Goal: Information Seeking & Learning: Learn about a topic

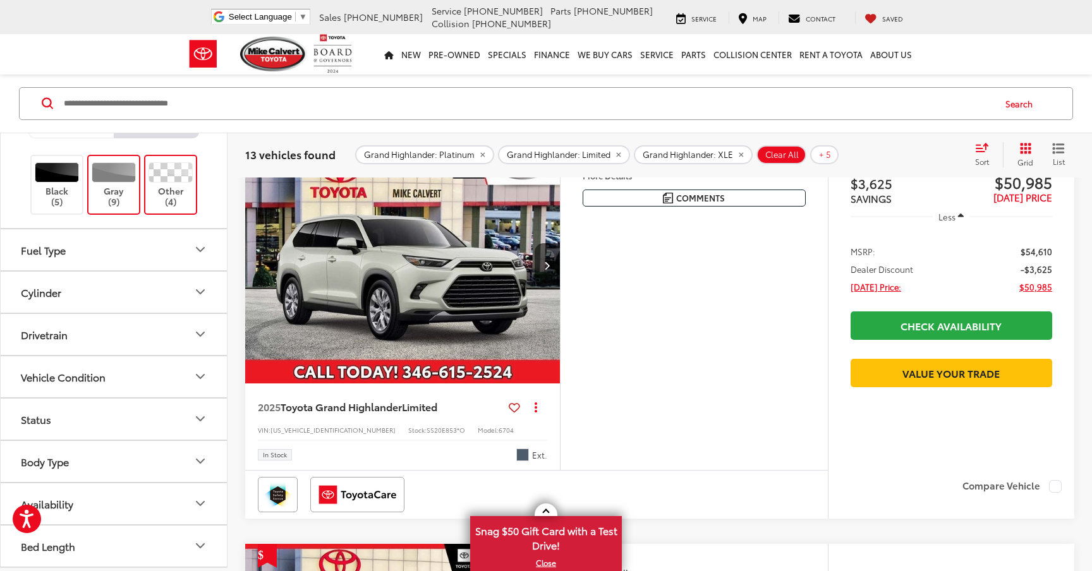
scroll to position [135, 0]
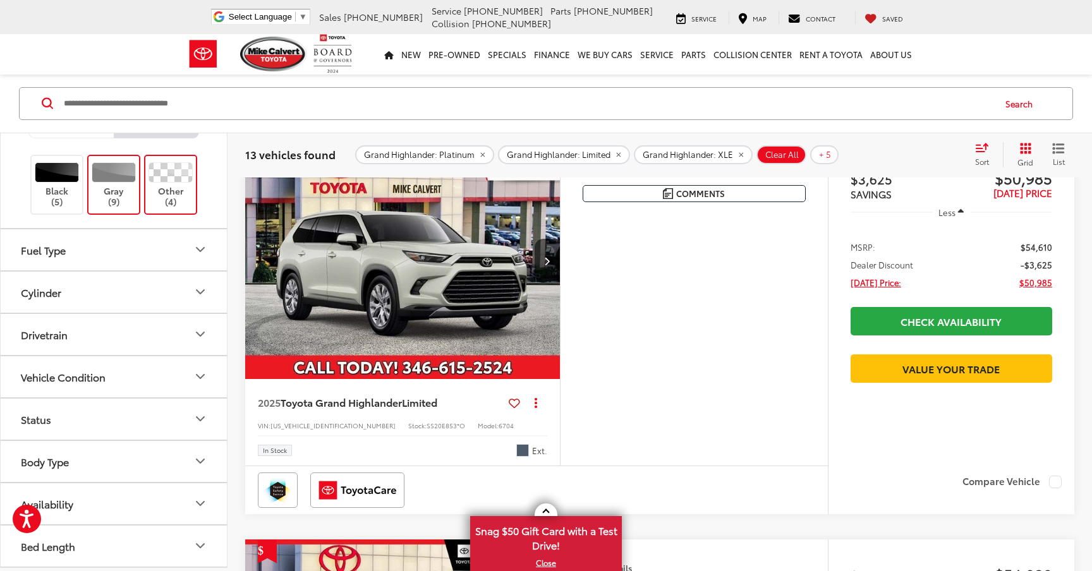
click at [188, 333] on button "Drivetrain" at bounding box center [114, 334] width 227 height 41
click at [18, 384] on label "AWD (2)" at bounding box center [43, 386] width 54 height 21
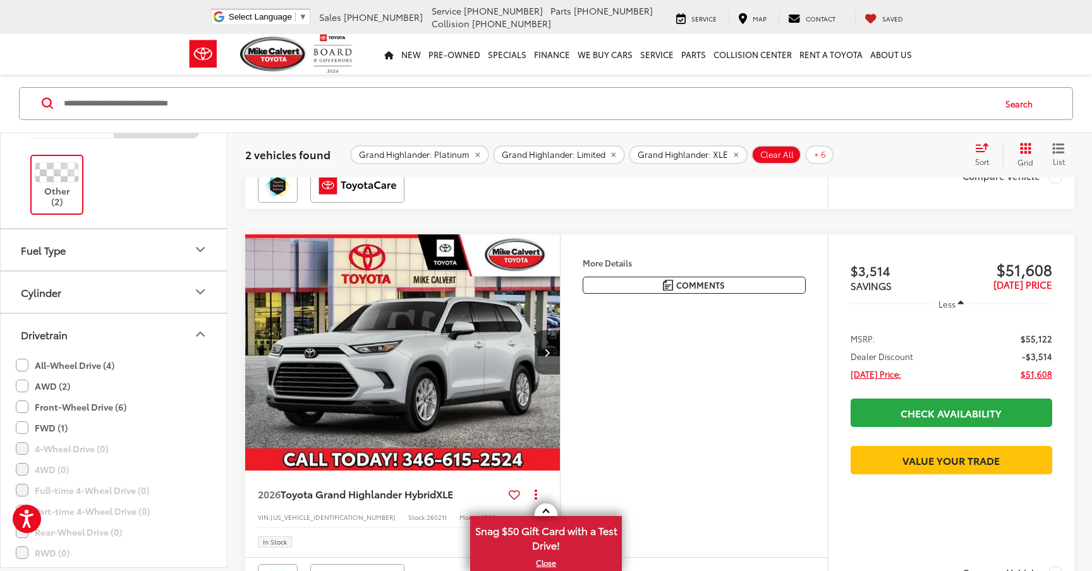
scroll to position [464, 0]
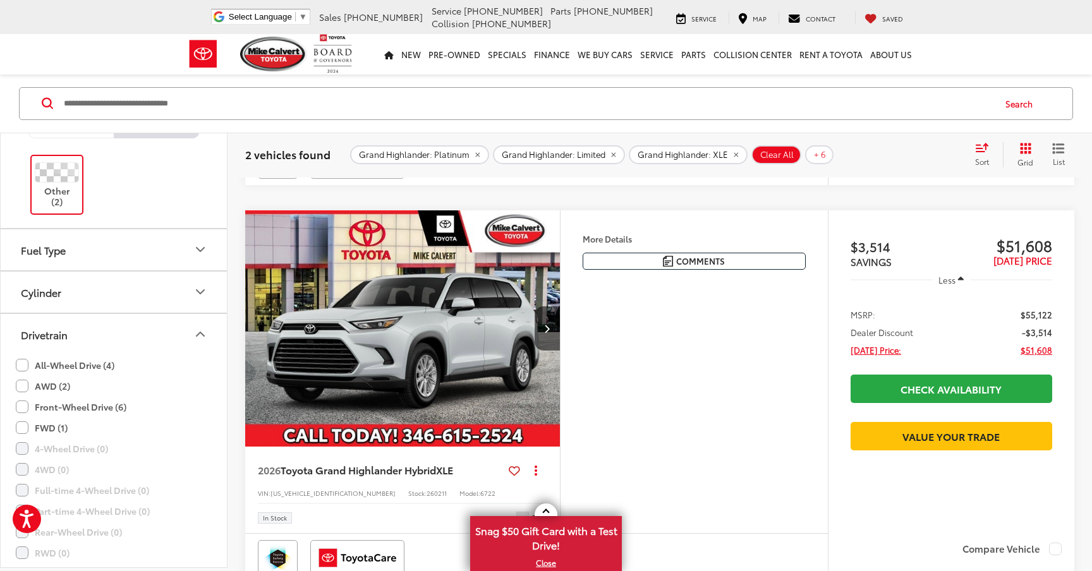
click at [427, 355] on img "2026 Toyota Grand Highlander Hybrid XLE 0" at bounding box center [403, 329] width 317 height 238
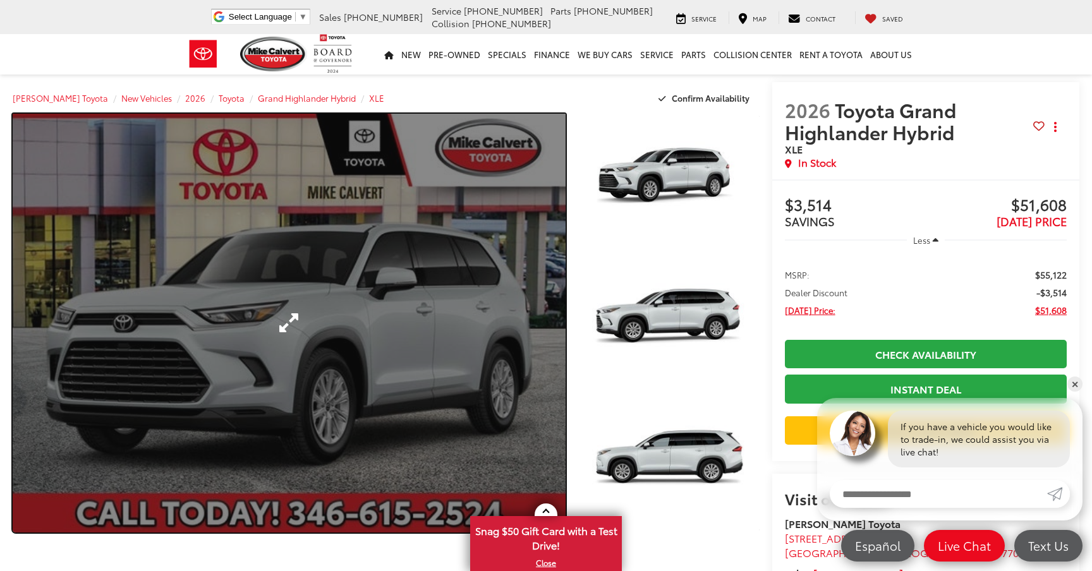
click at [432, 341] on link "Expand Photo 0" at bounding box center [289, 323] width 553 height 419
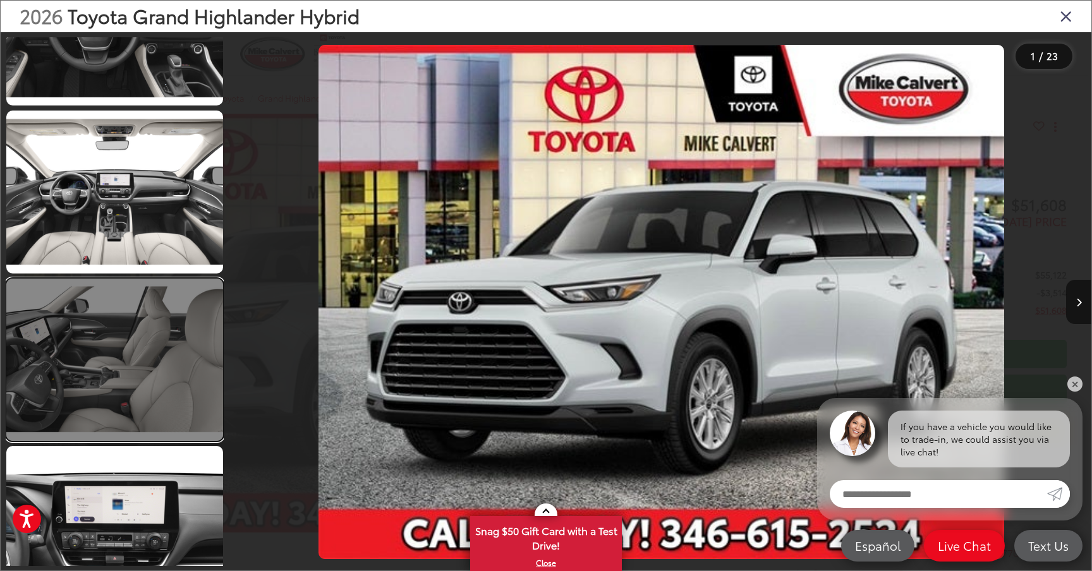
click at [100, 342] on link at bounding box center [114, 360] width 217 height 162
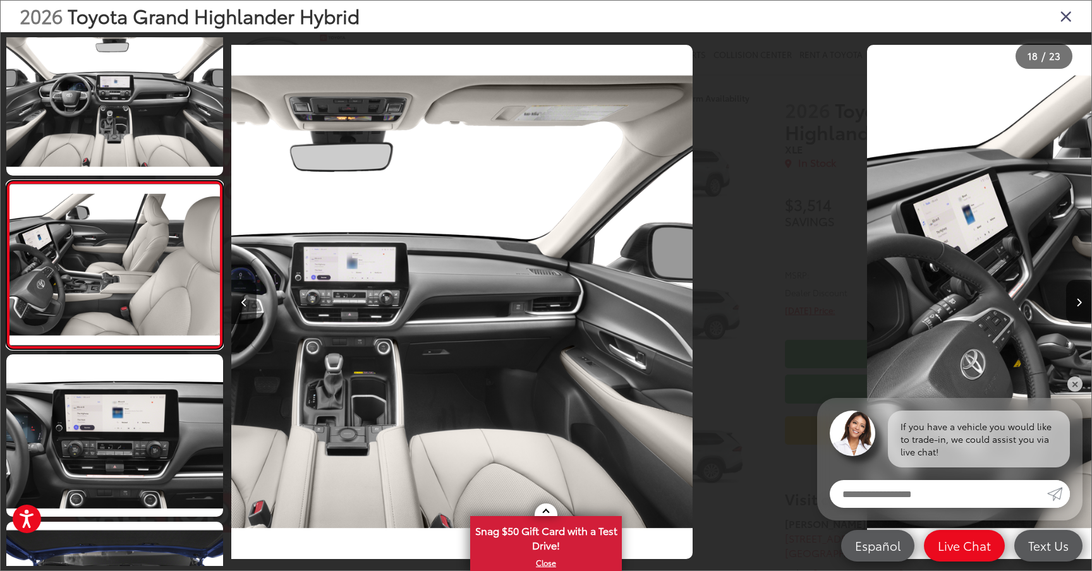
scroll to position [0, 14617]
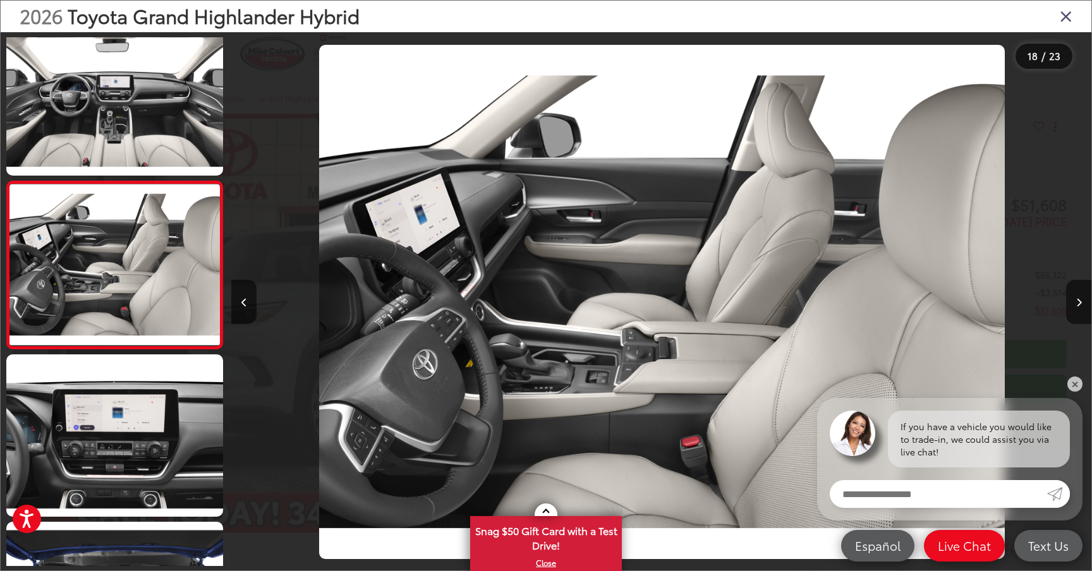
click at [1065, 16] on icon "Close gallery" at bounding box center [1066, 16] width 13 height 16
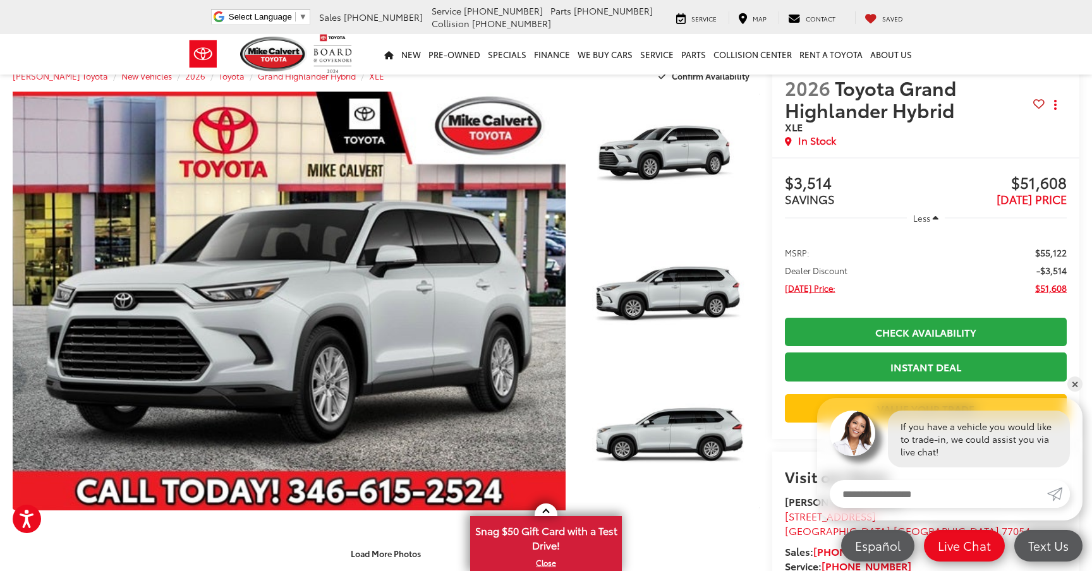
scroll to position [20, 0]
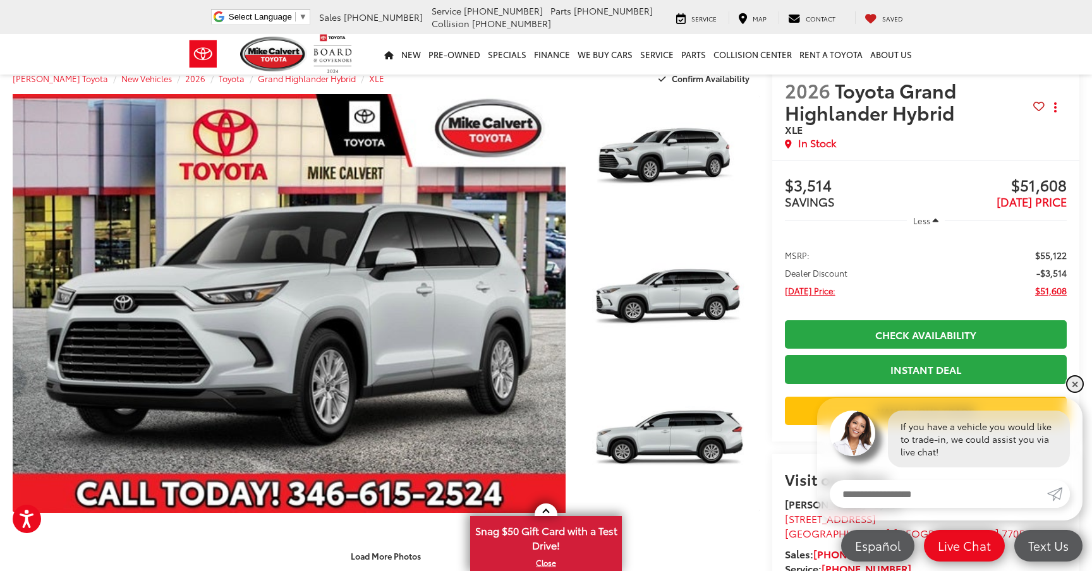
click at [1074, 384] on link "✕" at bounding box center [1074, 384] width 15 height 15
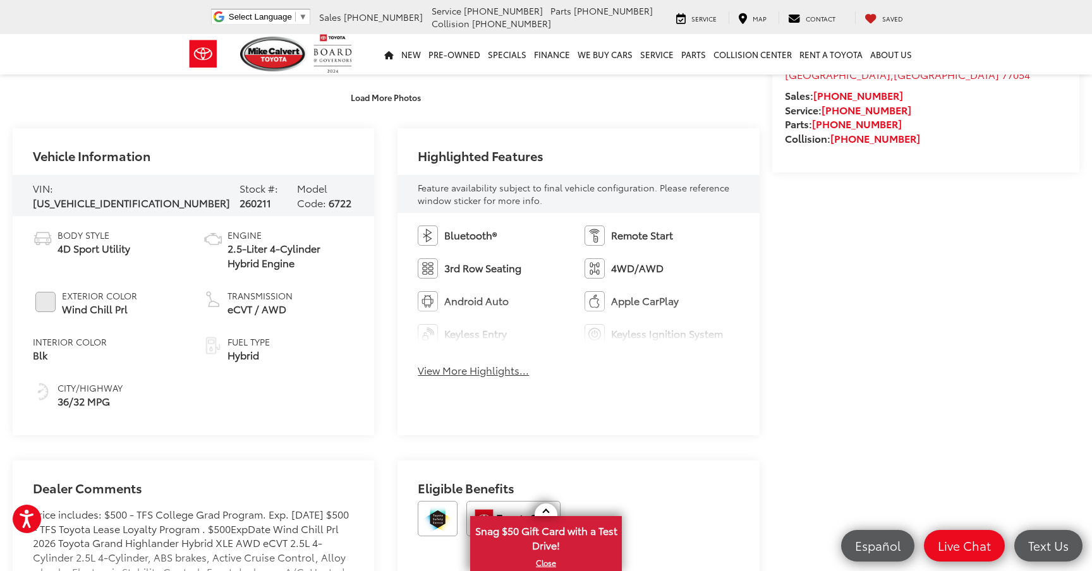
scroll to position [476, 0]
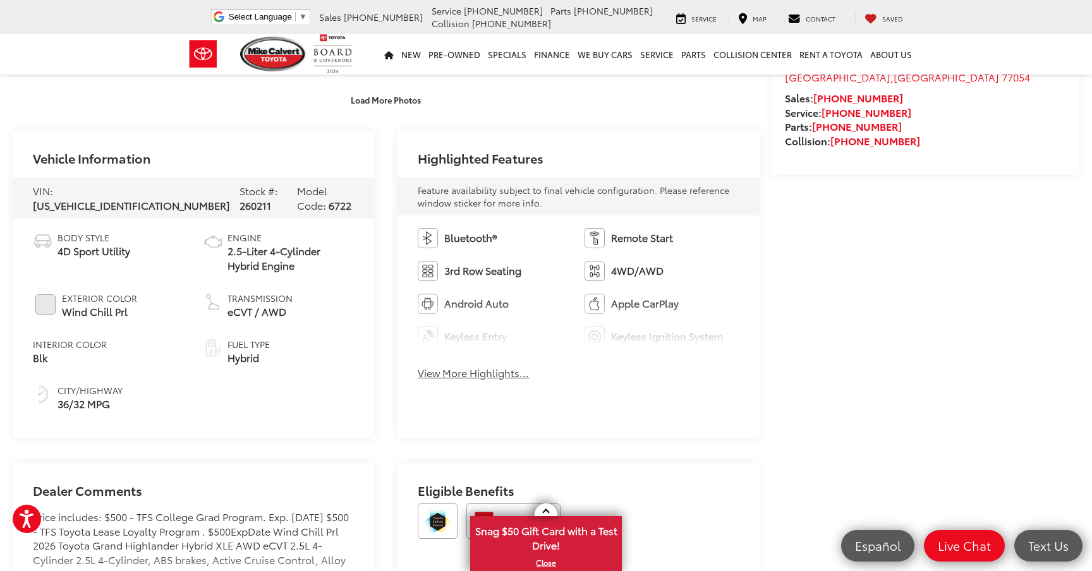
click at [472, 385] on div "Bluetooth® Remote Start 3rd Row Seating 4WD/AWD Android Auto Apple CarPlay Keyl…" at bounding box center [577, 307] width 361 height 185
click at [473, 376] on button "View More Highlights..." at bounding box center [473, 373] width 111 height 15
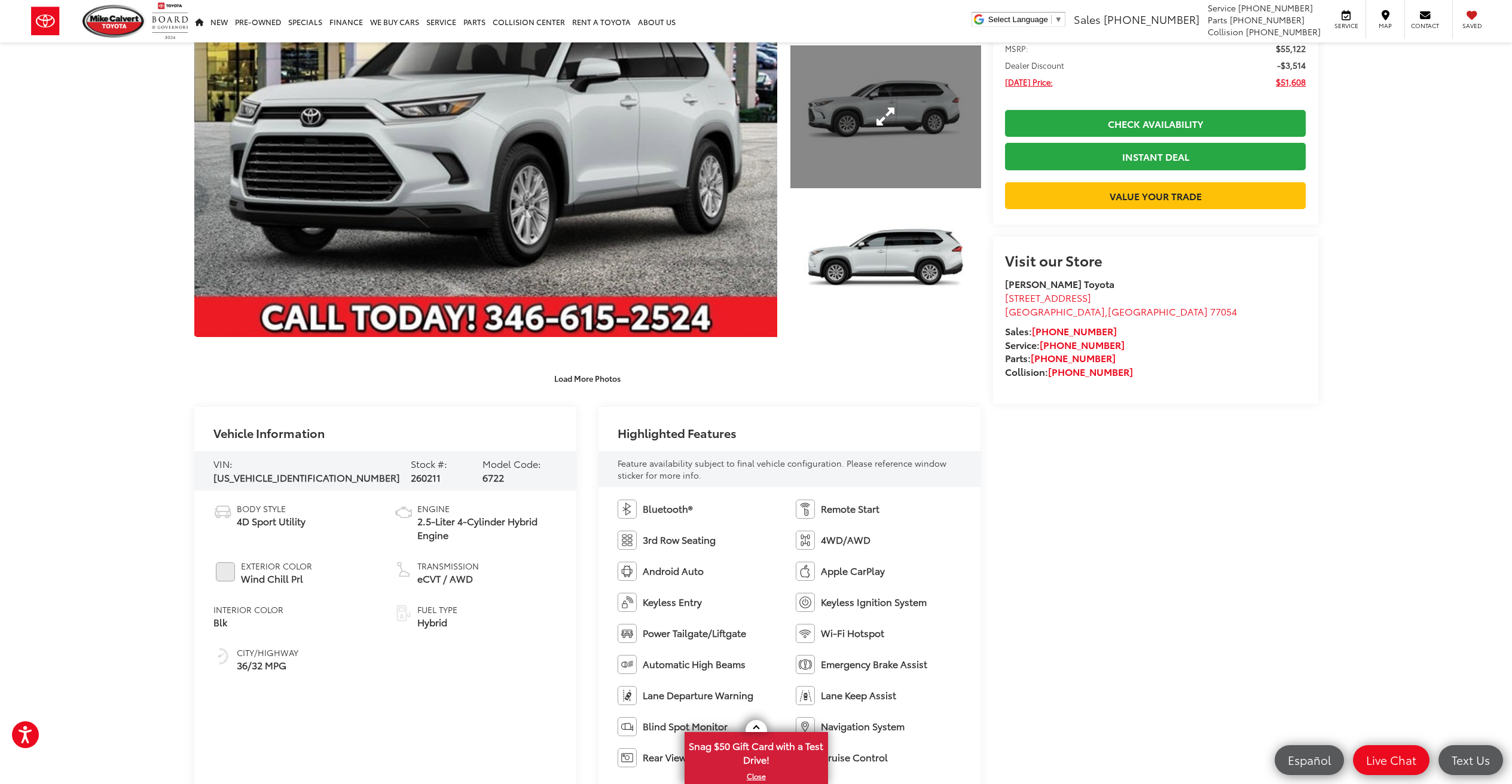
scroll to position [0, 0]
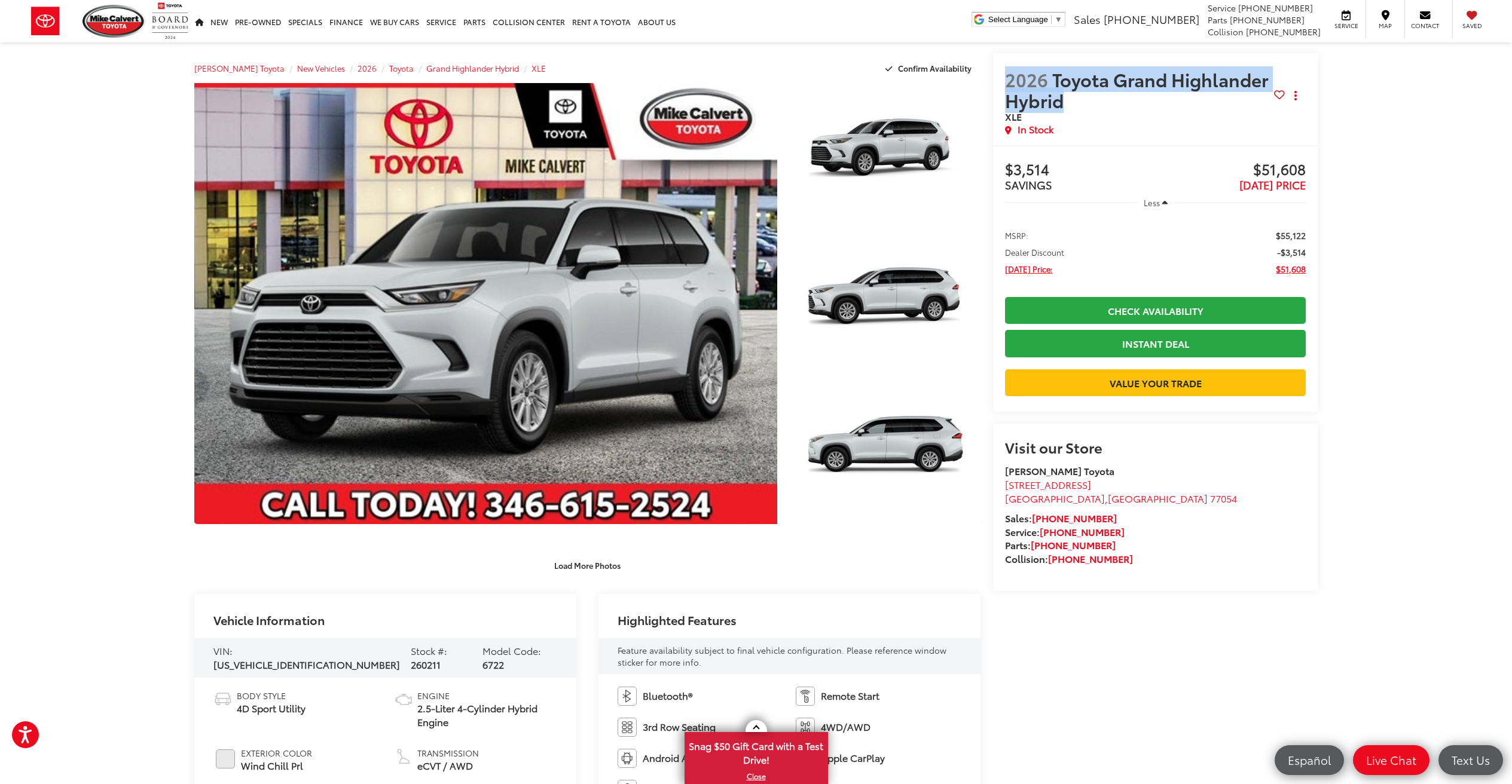
drag, startPoint x: 1097, startPoint y: 106, endPoint x: 998, endPoint y: 85, distance: 101.2
click at [998, 85] on div "2026 Toyota Grand Highlander Hybrid XLE Copy Link Share Print In Stock" at bounding box center [1156, 98] width 325 height 92
click at [1032, 110] on span "2026 Toyota Grand Highlander Hybrid" at bounding box center [1139, 90] width 270 height 42
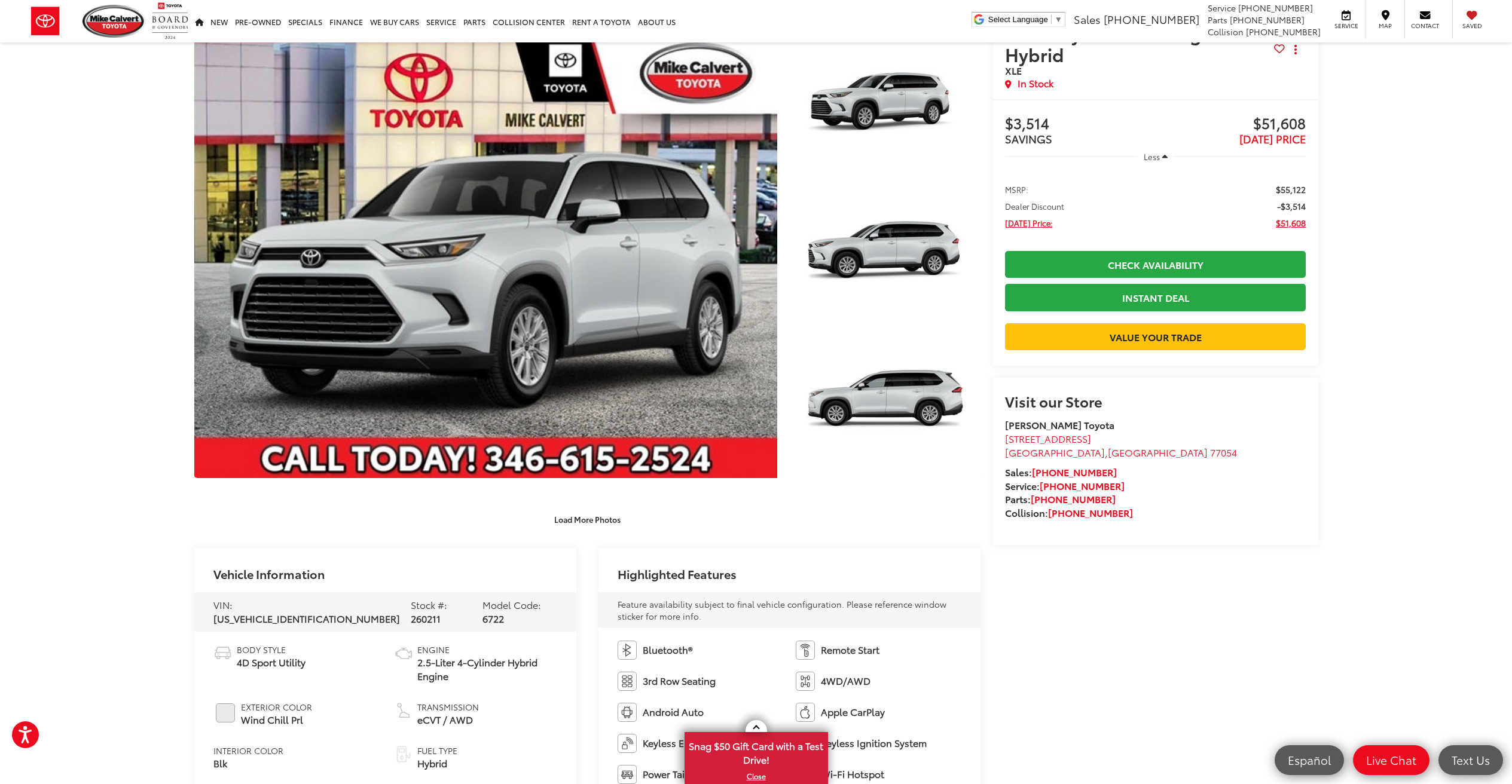
scroll to position [0, 0]
